Goal: Find contact information: Obtain details needed to contact an individual or organization

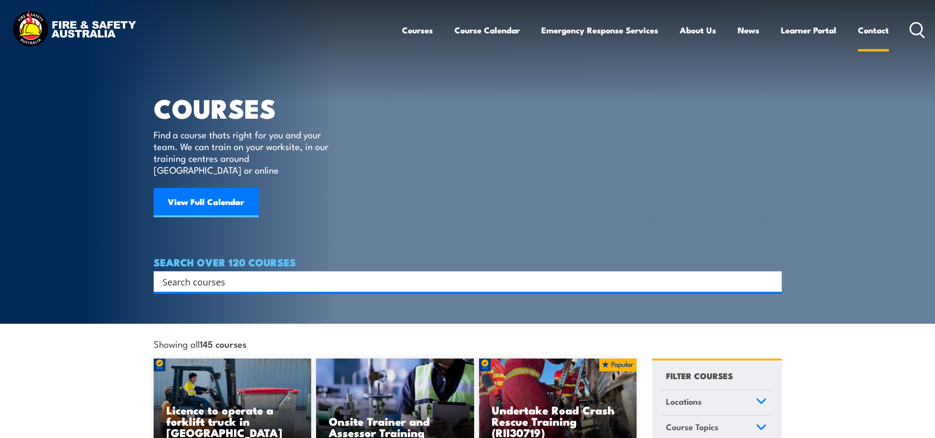
click at [879, 24] on link "Contact" at bounding box center [873, 30] width 31 height 26
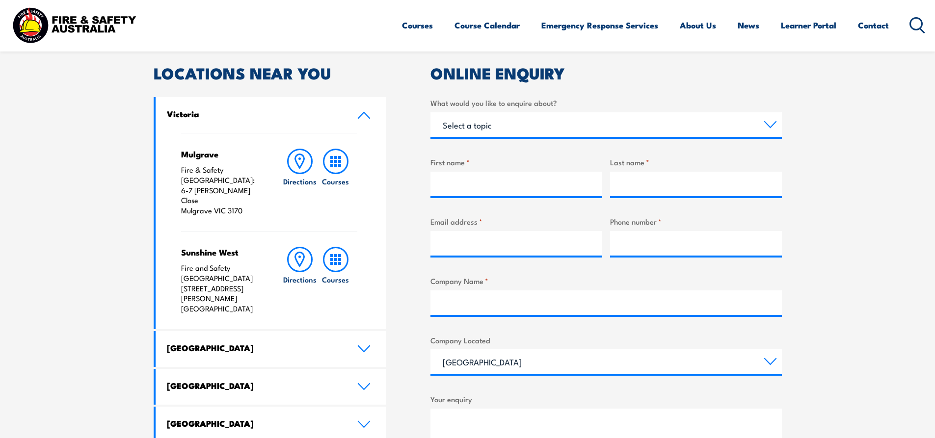
scroll to position [294, 0]
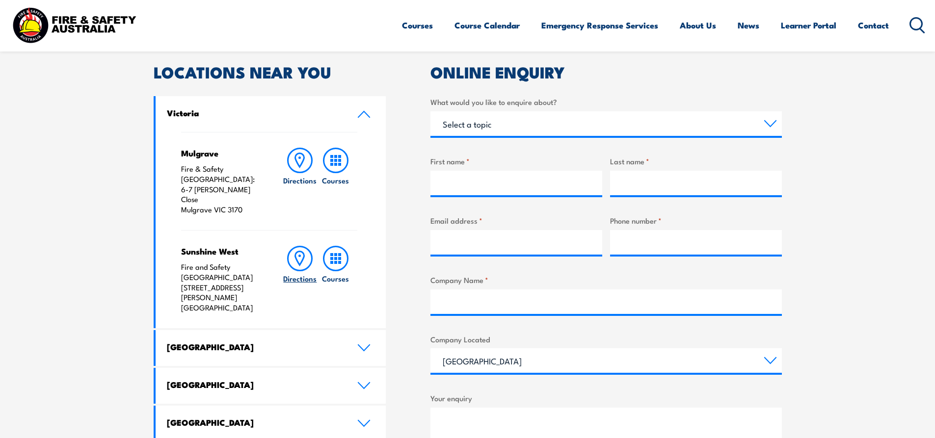
click at [298, 246] on icon at bounding box center [300, 259] width 26 height 26
drag, startPoint x: 181, startPoint y: 258, endPoint x: 238, endPoint y: 254, distance: 58.1
click at [238, 262] on p "Fire and Safety Australia 125 Fairbairn Road Sunshine West VIC 3020" at bounding box center [222, 287] width 82 height 51
copy p "125 Fairbairn Roa"
drag, startPoint x: 247, startPoint y: 254, endPoint x: 179, endPoint y: 257, distance: 67.8
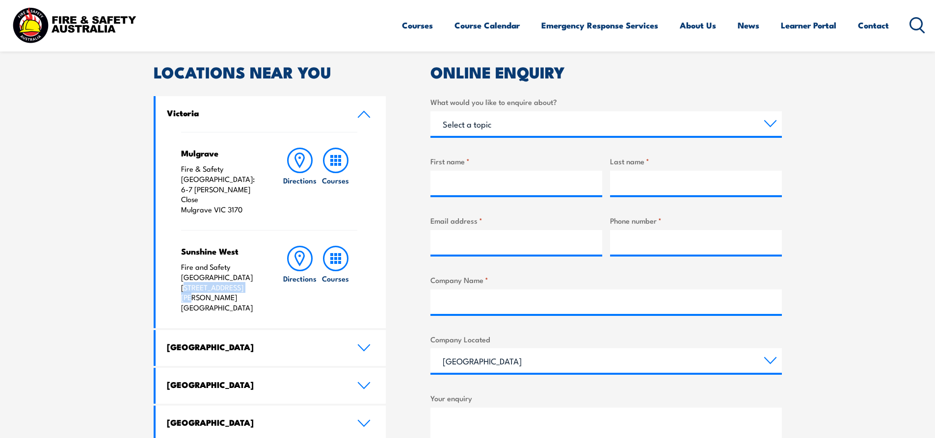
click at [179, 257] on div "Mulgrave Fire & Safety Australia: 6-7 Hartnett Close Mulgrave VIC 3170 Directio…" at bounding box center [271, 230] width 231 height 196
copy p "125 Fairbairn Road"
